Goal: Find specific page/section: Find specific page/section

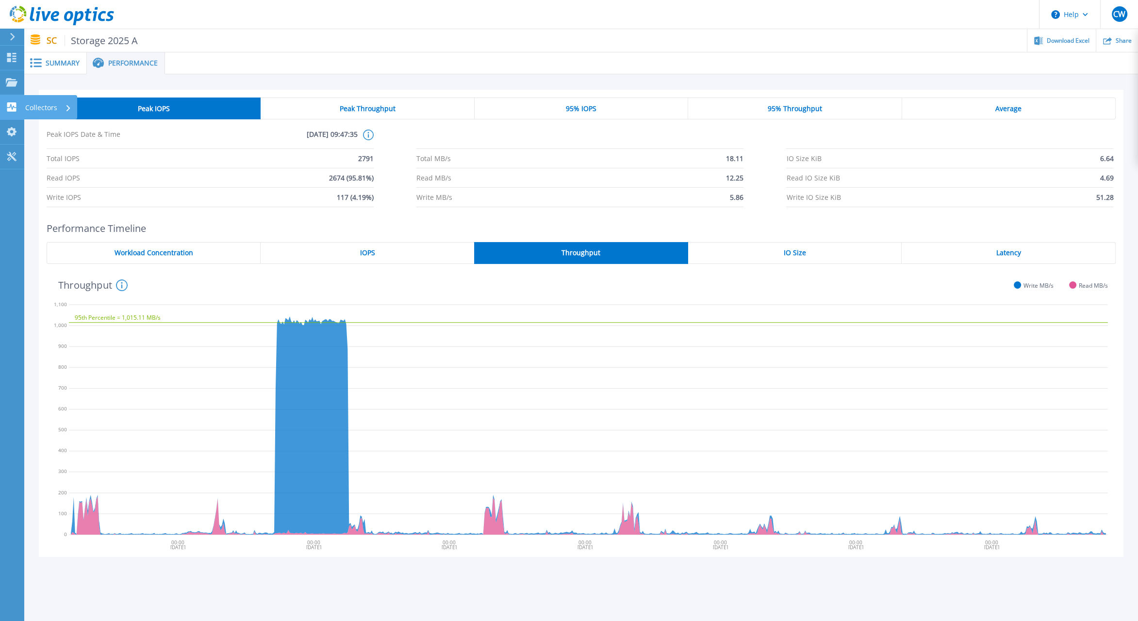
click at [42, 107] on p "Collectors" at bounding box center [41, 107] width 32 height 25
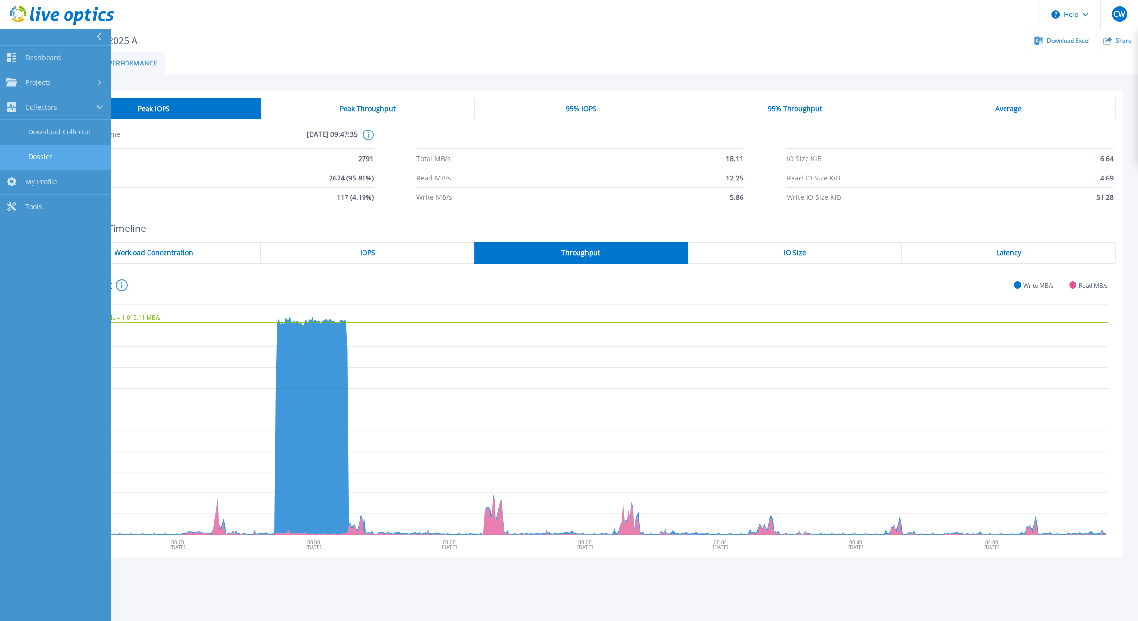
click at [49, 149] on link "Dossier" at bounding box center [55, 157] width 111 height 25
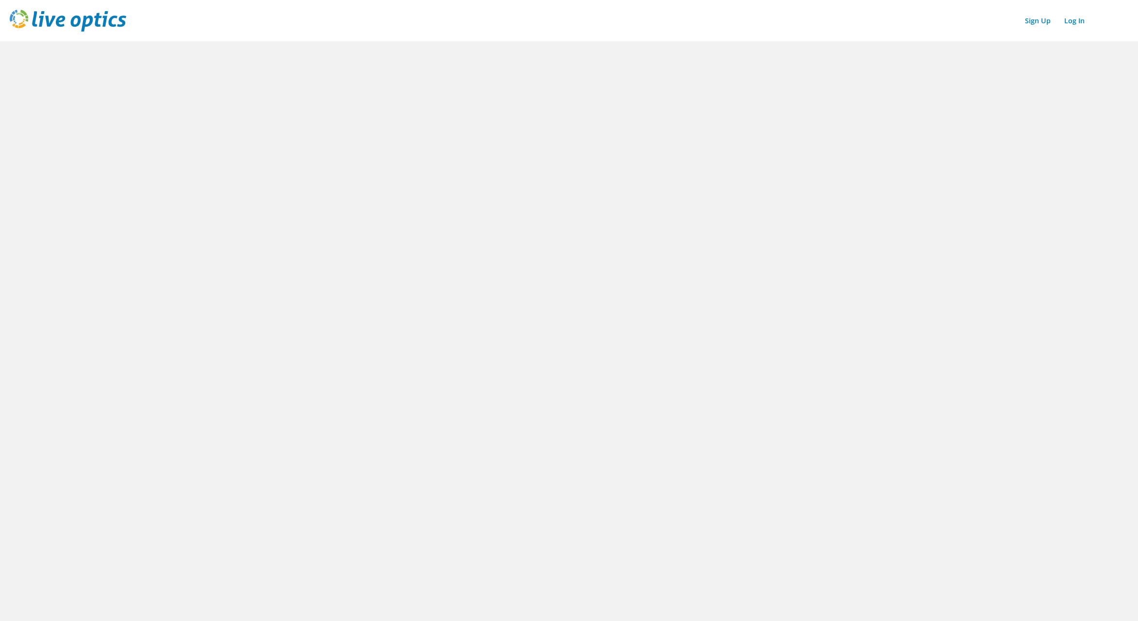
click at [80, 29] on img at bounding box center [68, 21] width 117 height 22
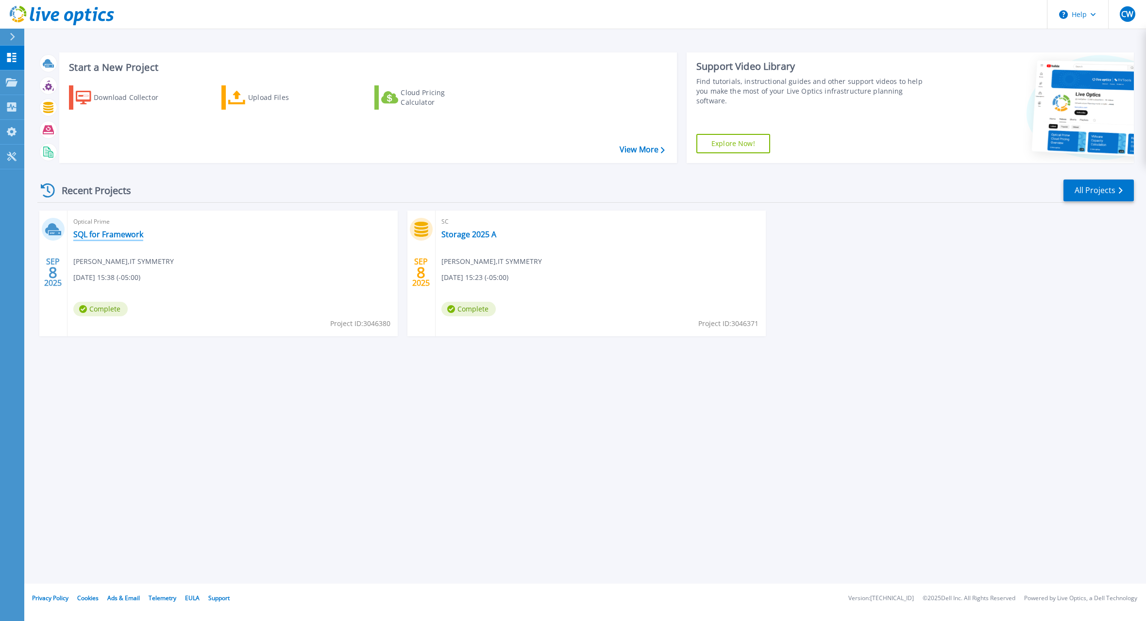
click at [112, 230] on link "SQL for Framework" at bounding box center [108, 235] width 70 height 10
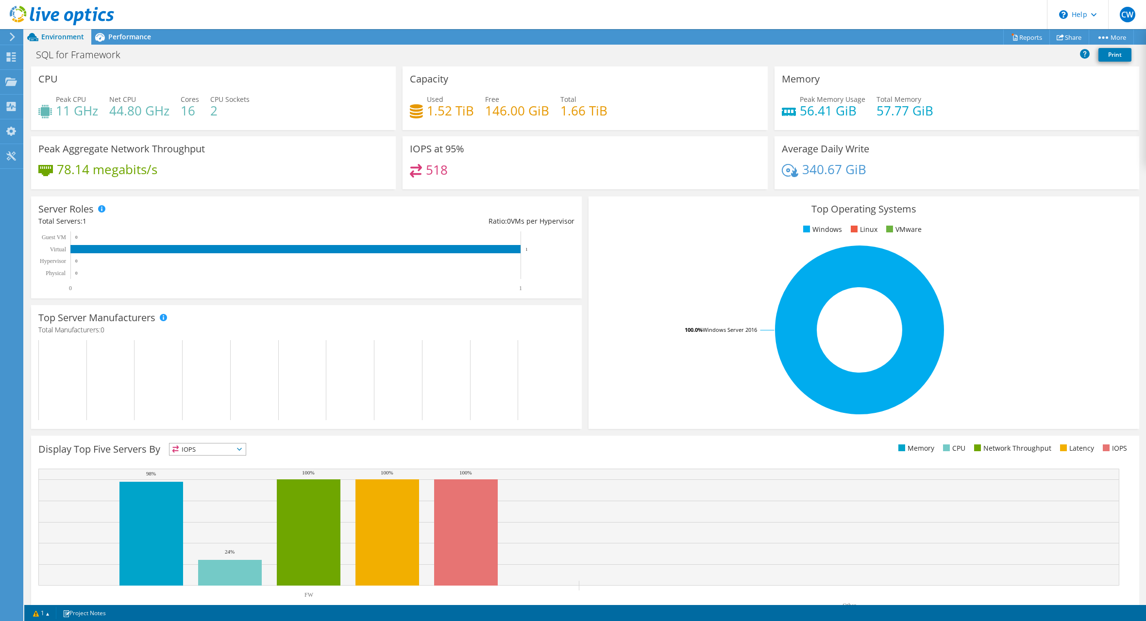
scroll to position [57, 0]
click at [136, 35] on span "Performance" at bounding box center [129, 36] width 43 height 9
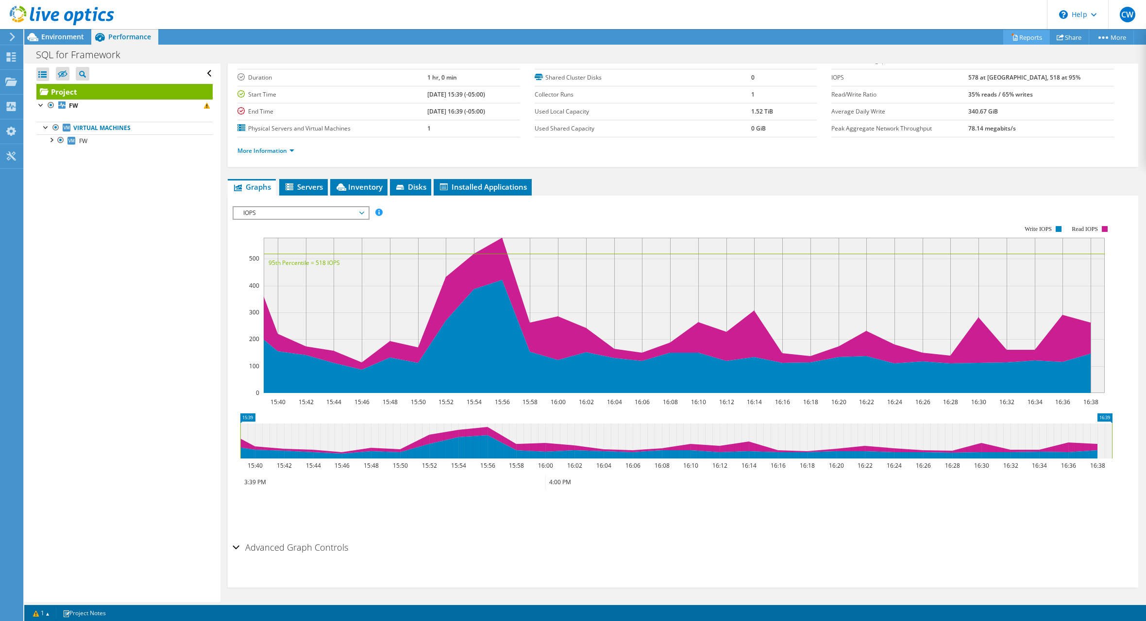
click at [1015, 39] on link "Reports" at bounding box center [1026, 37] width 47 height 15
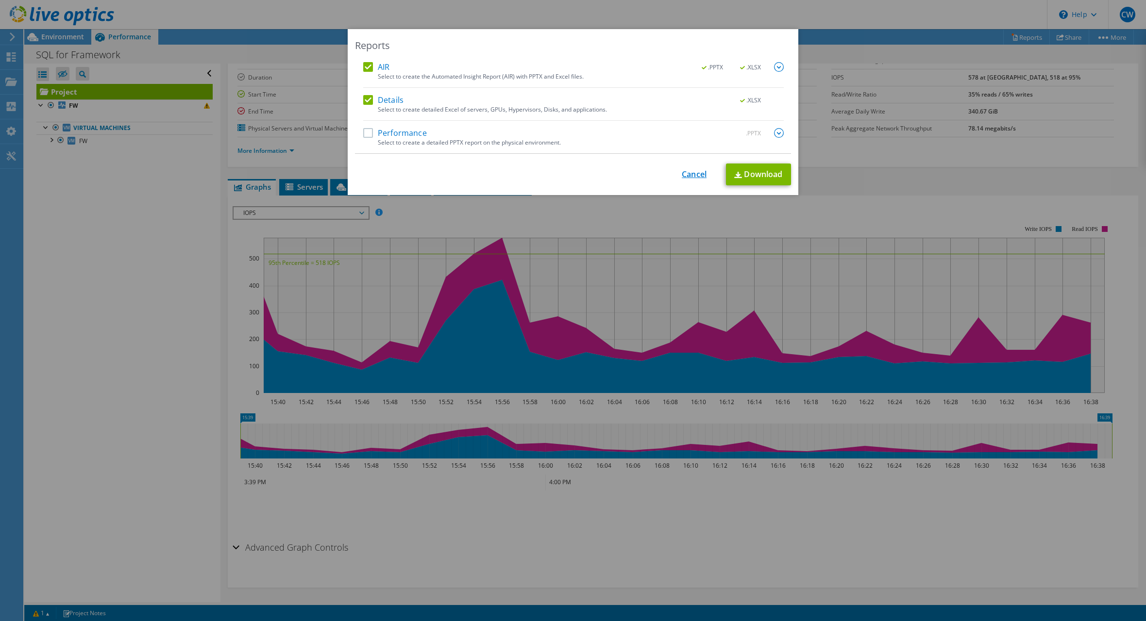
click at [684, 171] on link "Cancel" at bounding box center [694, 174] width 25 height 9
